Goal: Navigation & Orientation: Find specific page/section

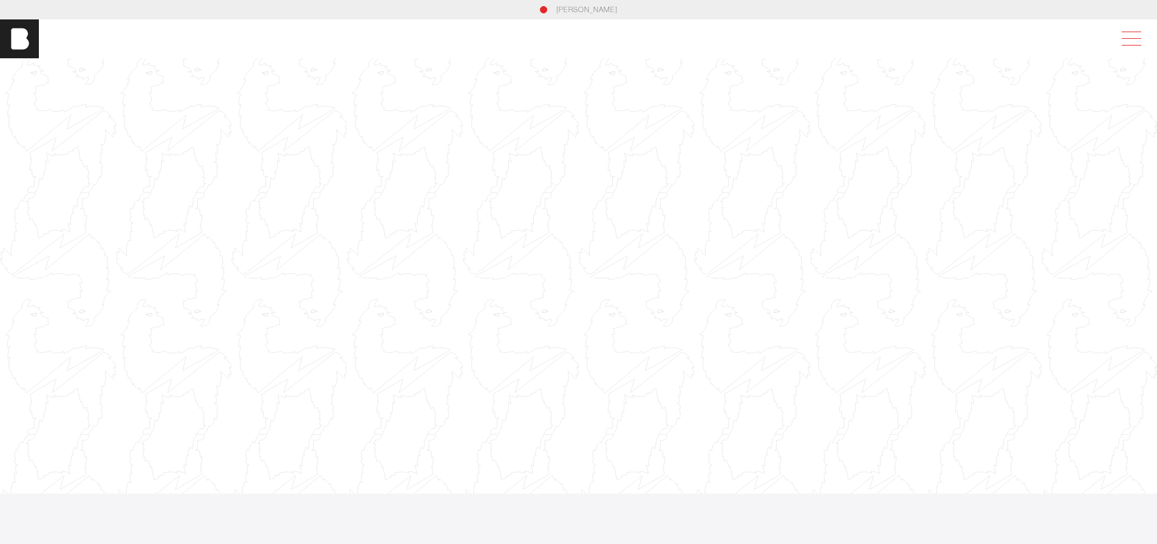
click at [1140, 33] on span at bounding box center [1129, 39] width 28 height 22
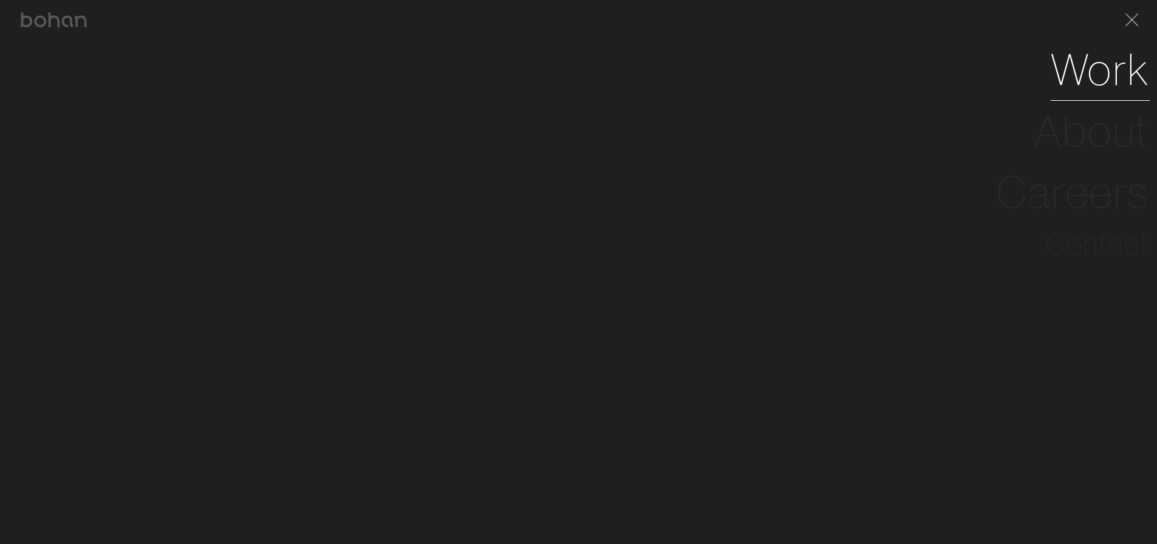
click at [1087, 78] on link "Work" at bounding box center [1099, 69] width 99 height 61
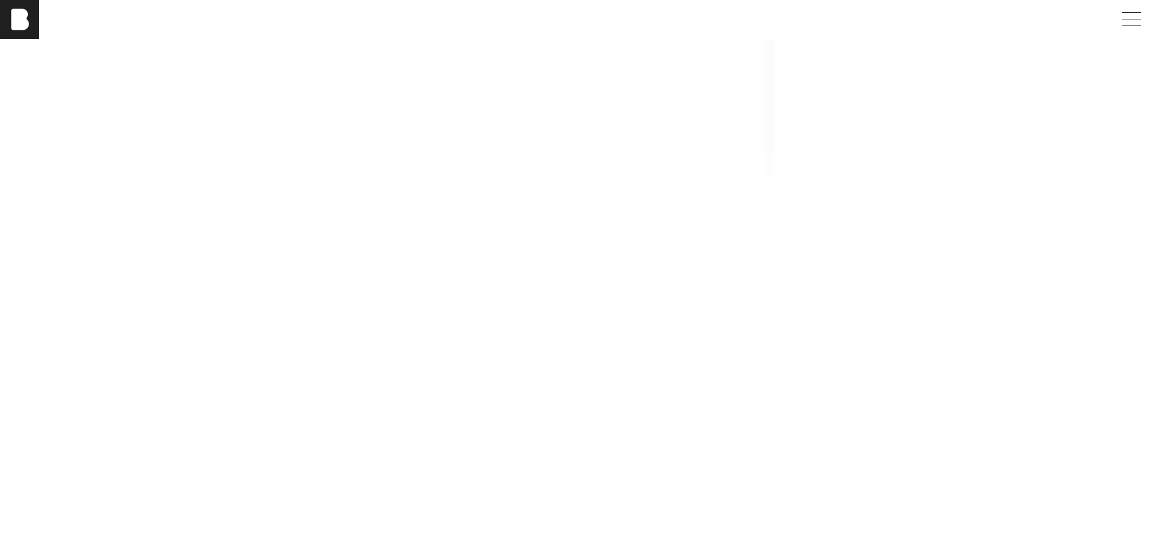
scroll to position [1166, 0]
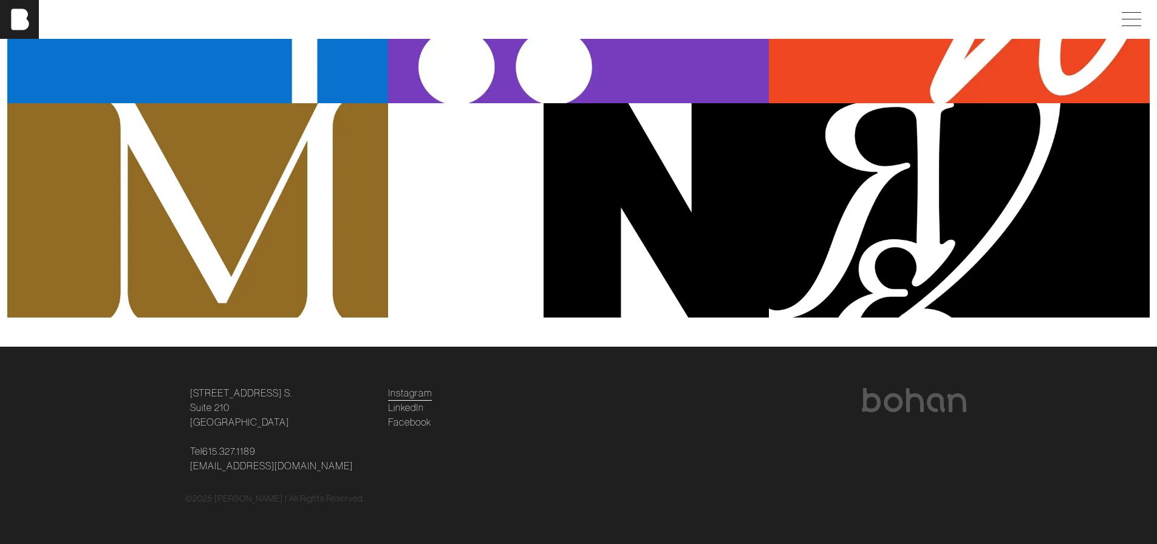
click at [411, 390] on link "Instagram" at bounding box center [410, 393] width 44 height 15
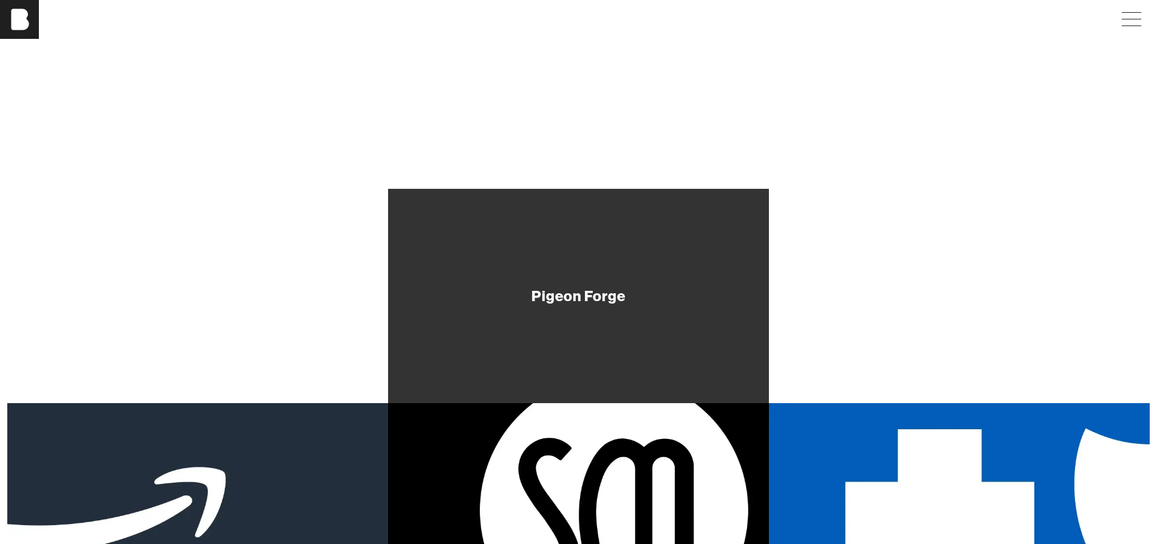
scroll to position [437, 0]
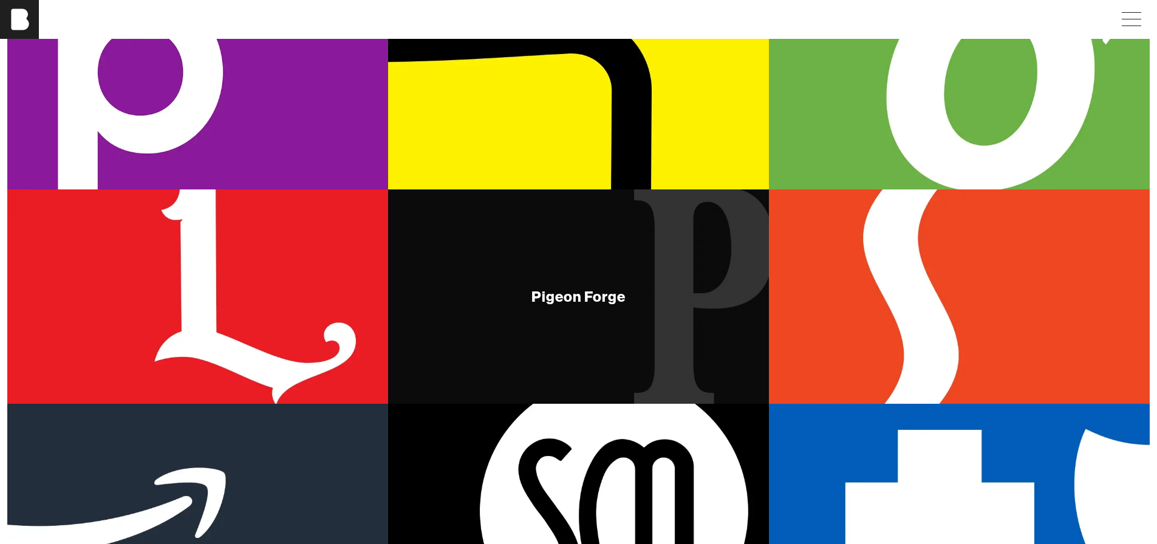
click at [594, 290] on div "Pigeon Forge" at bounding box center [578, 296] width 95 height 15
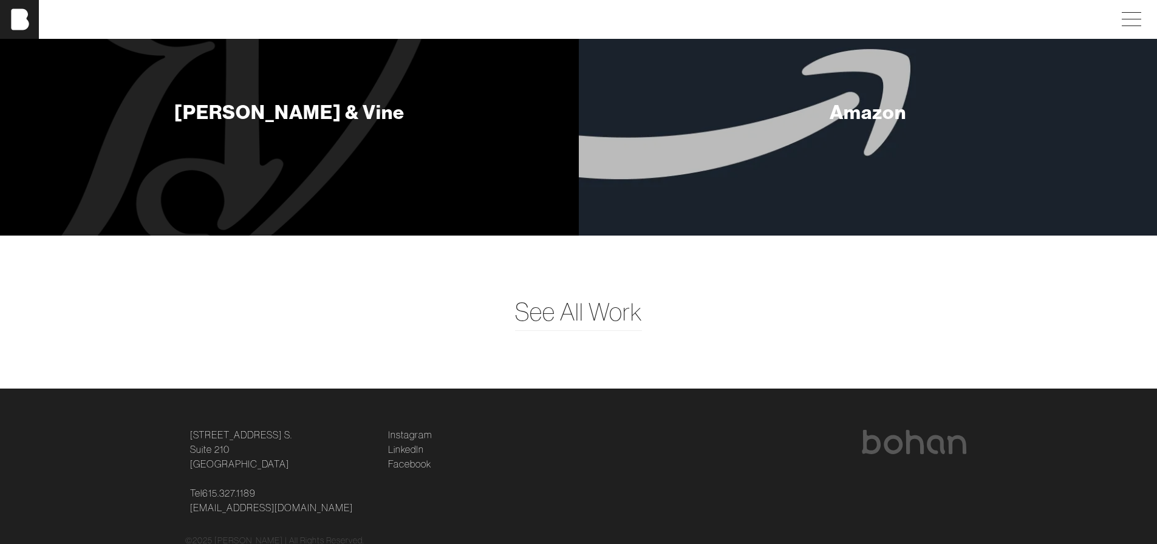
scroll to position [6958, 0]
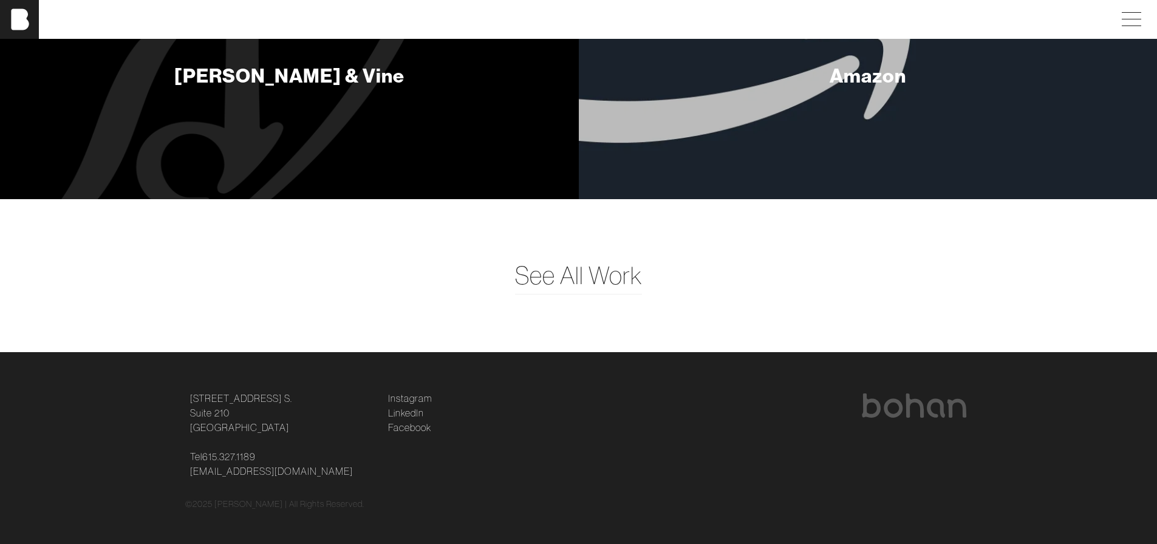
click at [659, 109] on div "Amazon" at bounding box center [868, 77] width 579 height 243
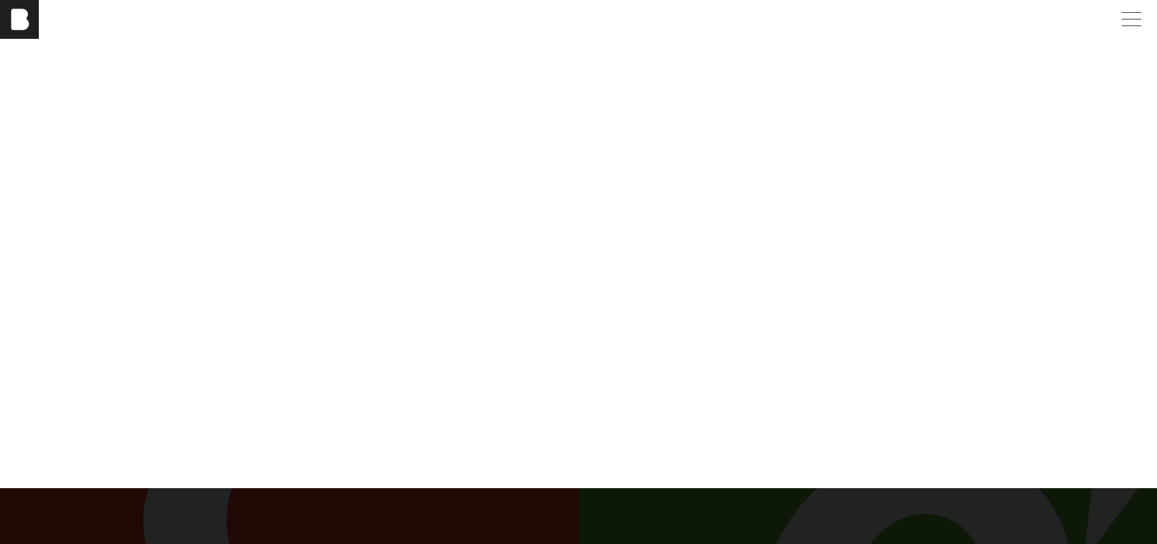
scroll to position [1208, 0]
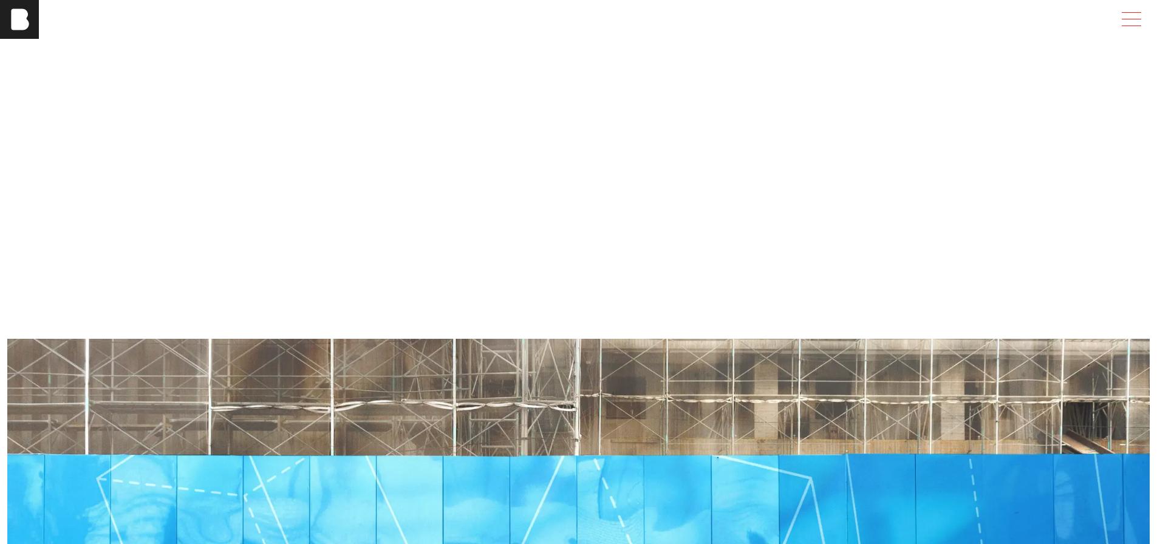
click at [1141, 19] on span at bounding box center [1130, 19] width 19 height 1
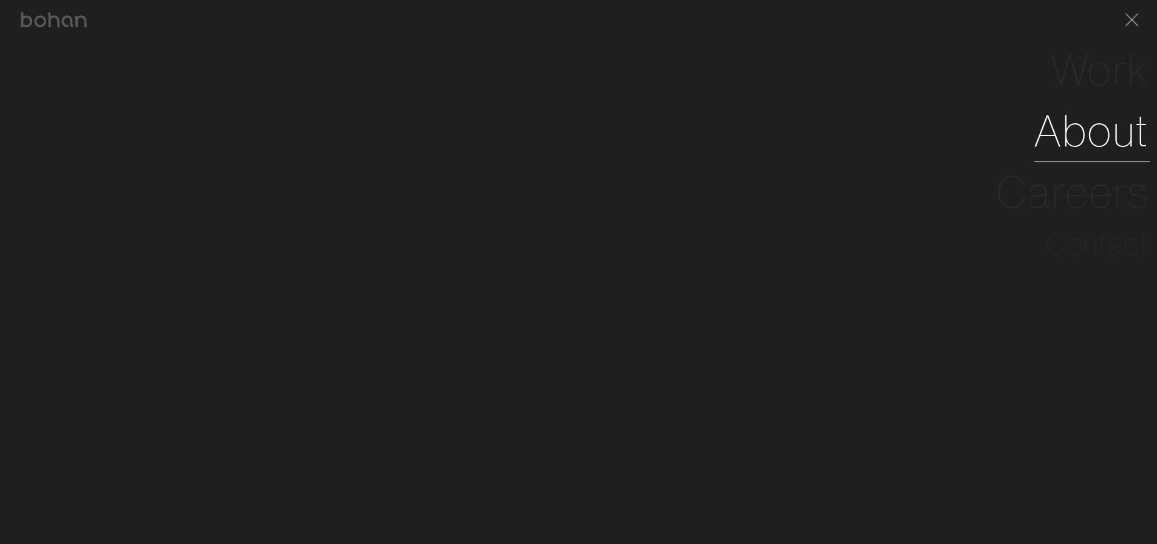
click at [1067, 146] on link "About" at bounding box center [1091, 130] width 115 height 61
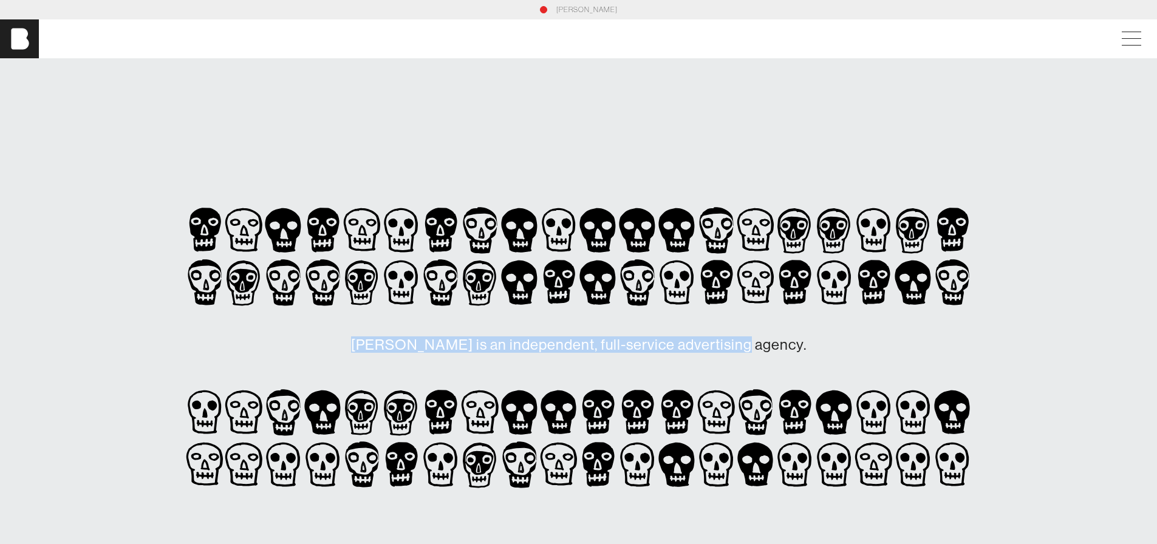
drag, startPoint x: 392, startPoint y: 342, endPoint x: 846, endPoint y: 346, distance: 454.2
click at [846, 346] on h1 "[PERSON_NAME] is an independent, full-service advertising agency." at bounding box center [578, 344] width 787 height 73
click at [576, 9] on link "[PERSON_NAME]" at bounding box center [586, 9] width 61 height 11
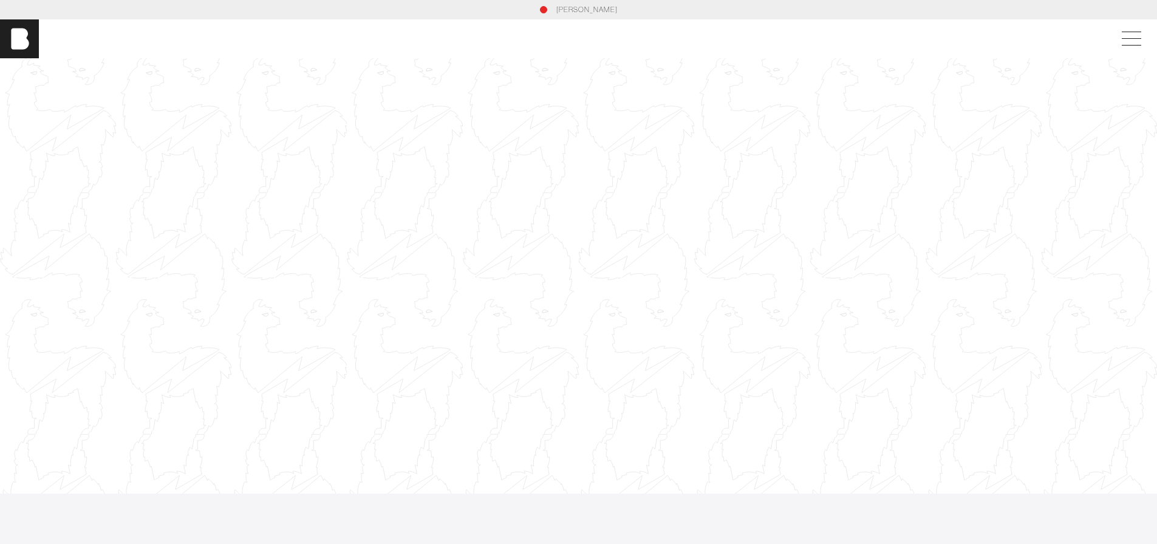
click at [577, 8] on link "[PERSON_NAME]" at bounding box center [586, 9] width 61 height 11
click at [1138, 46] on span at bounding box center [1129, 39] width 28 height 22
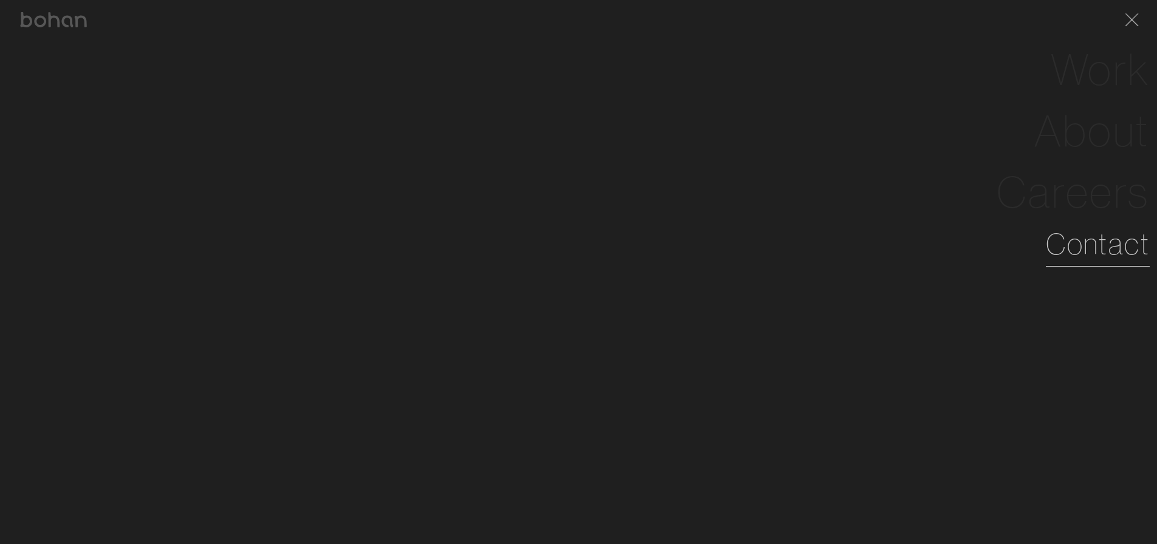
drag, startPoint x: 1076, startPoint y: 234, endPoint x: 1069, endPoint y: 234, distance: 6.7
click at [1075, 235] on link "Contact" at bounding box center [1098, 244] width 104 height 44
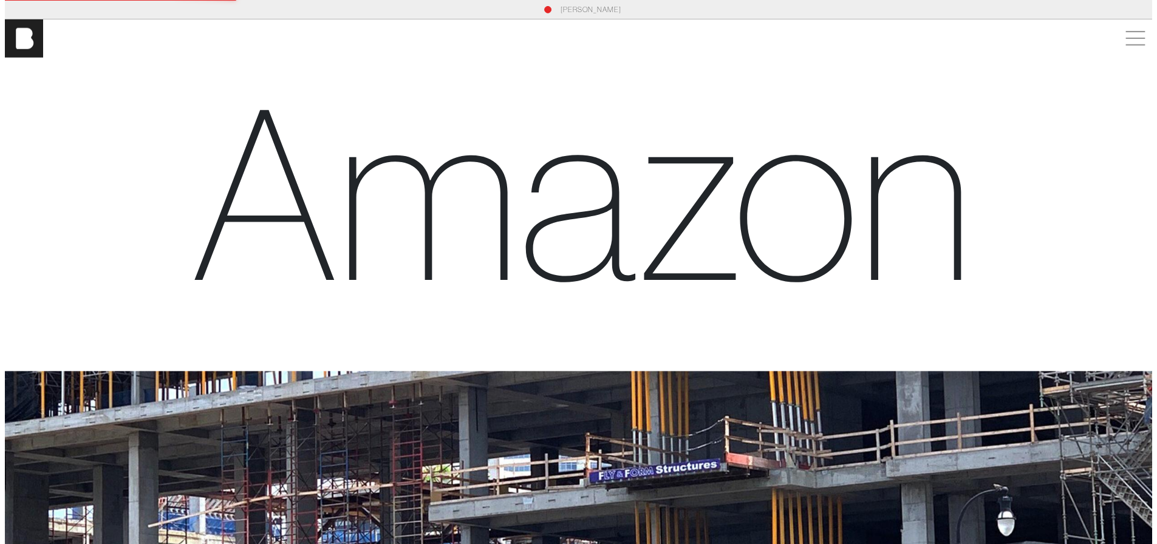
scroll to position [4, 0]
